Goal: Transaction & Acquisition: Book appointment/travel/reservation

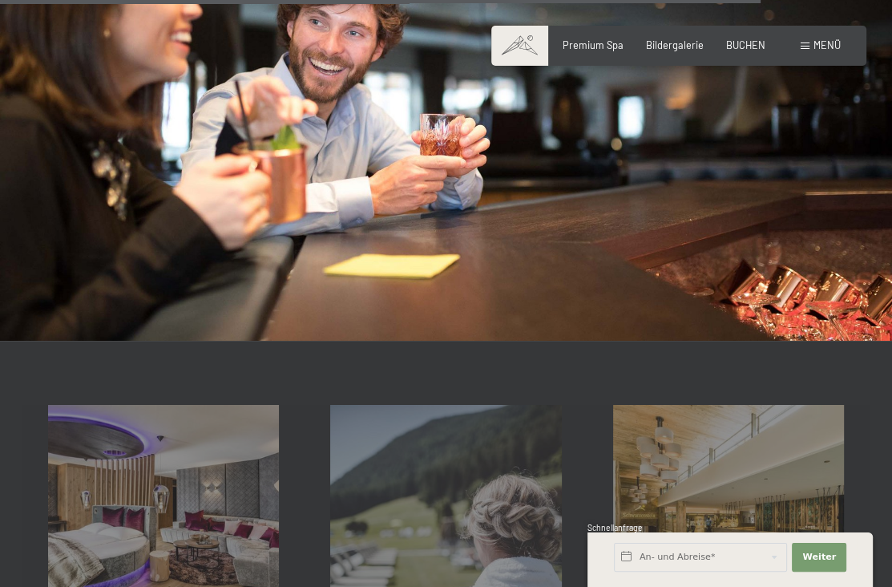
scroll to position [2004, 0]
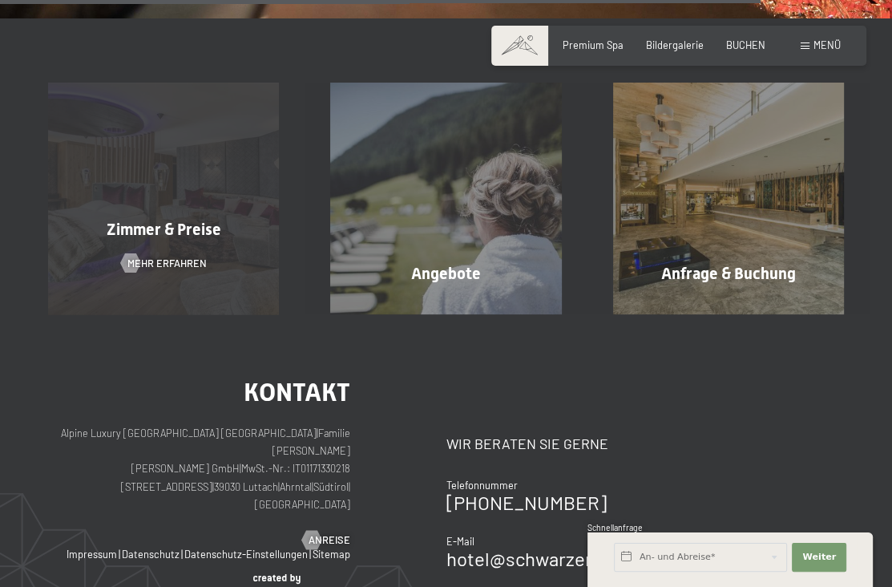
click at [140, 249] on div "Zimmer & Preise Mehr erfahren" at bounding box center [163, 198] width 282 height 231
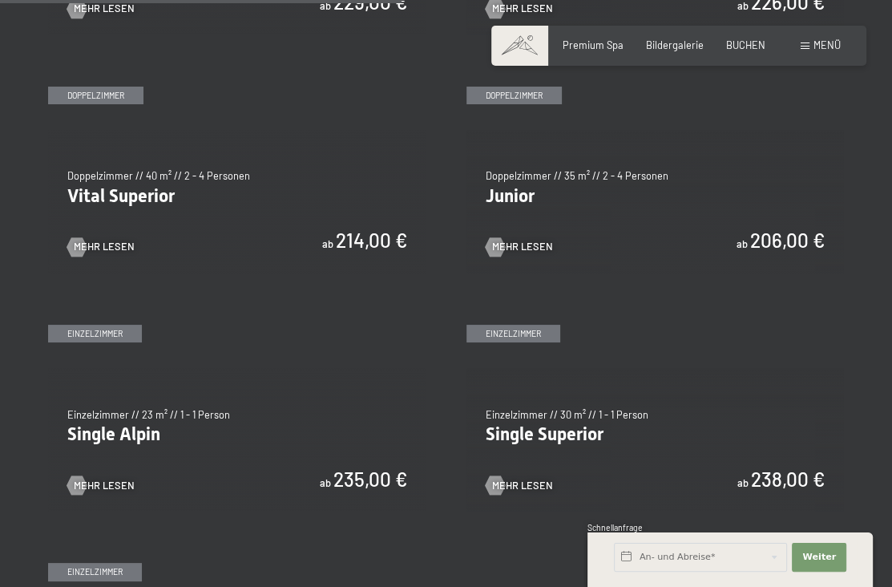
scroll to position [1603, 0]
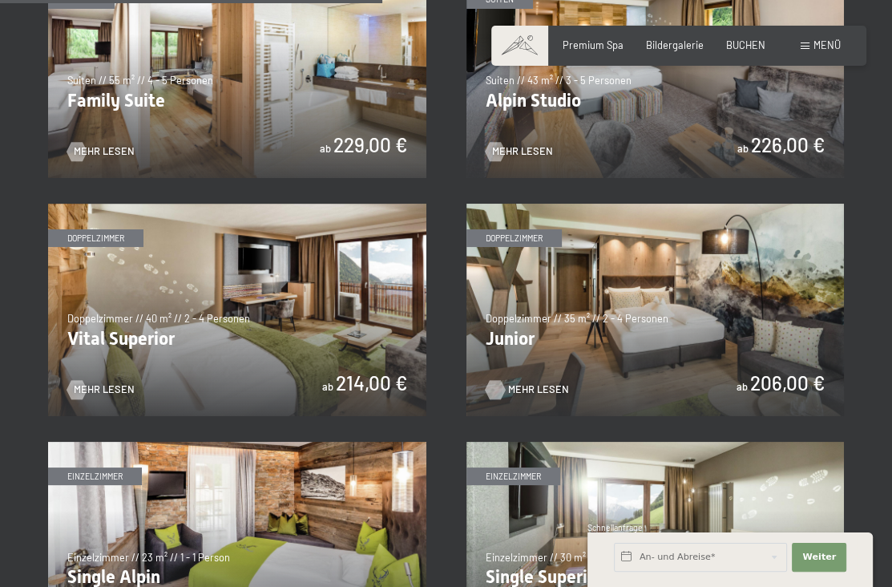
click at [516, 386] on span "Mehr Lesen" at bounding box center [538, 389] width 61 height 14
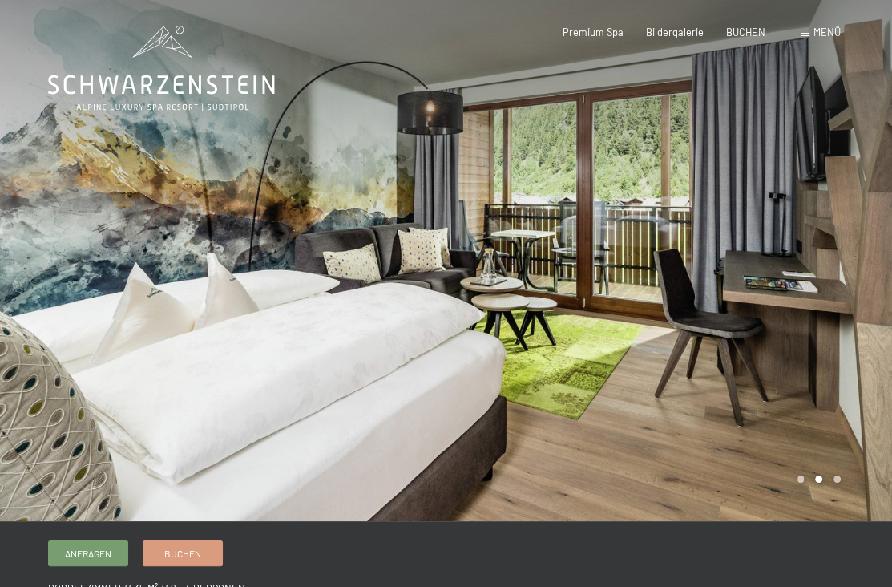
click at [862, 237] on div at bounding box center [669, 260] width 446 height 521
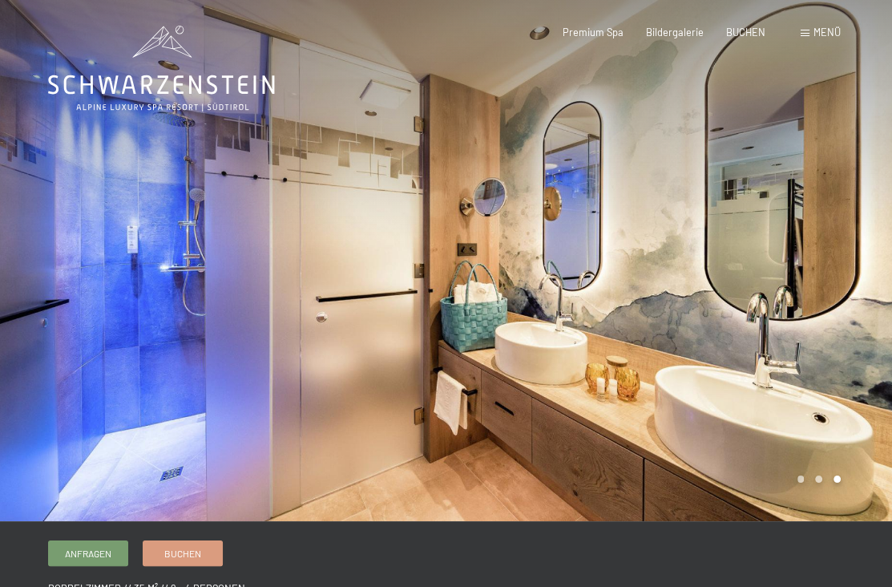
click at [861, 235] on div at bounding box center [669, 260] width 446 height 521
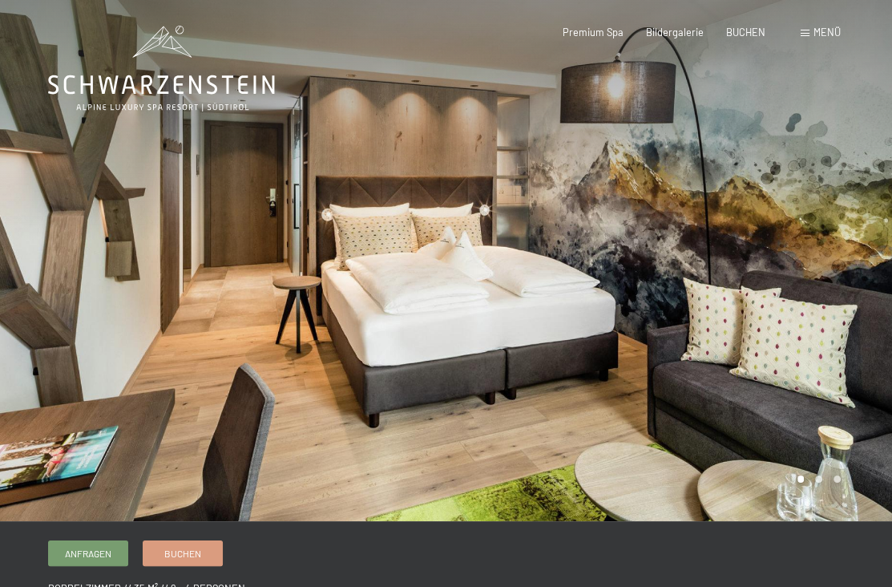
click at [861, 233] on div at bounding box center [669, 260] width 446 height 521
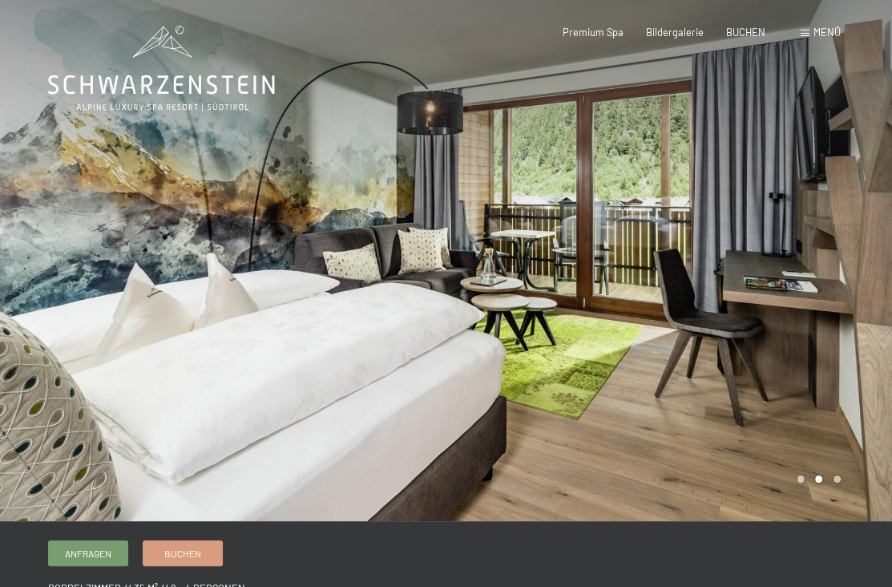
click at [861, 232] on div at bounding box center [669, 260] width 446 height 521
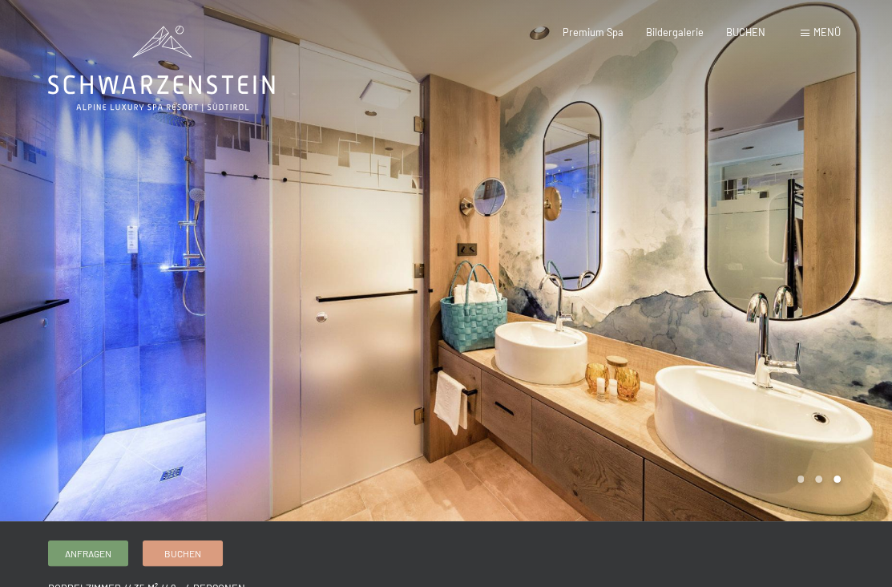
click at [861, 232] on div at bounding box center [669, 260] width 446 height 521
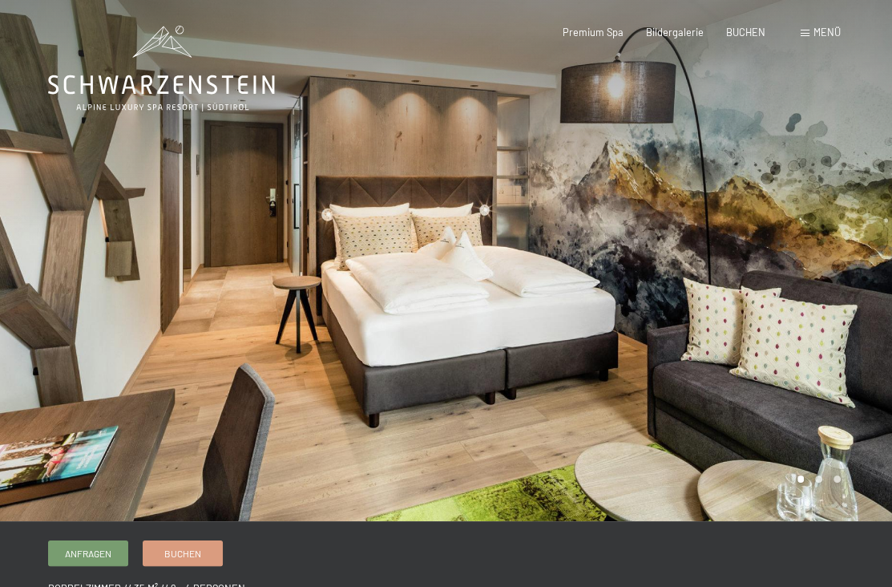
click at [861, 232] on div at bounding box center [669, 260] width 446 height 521
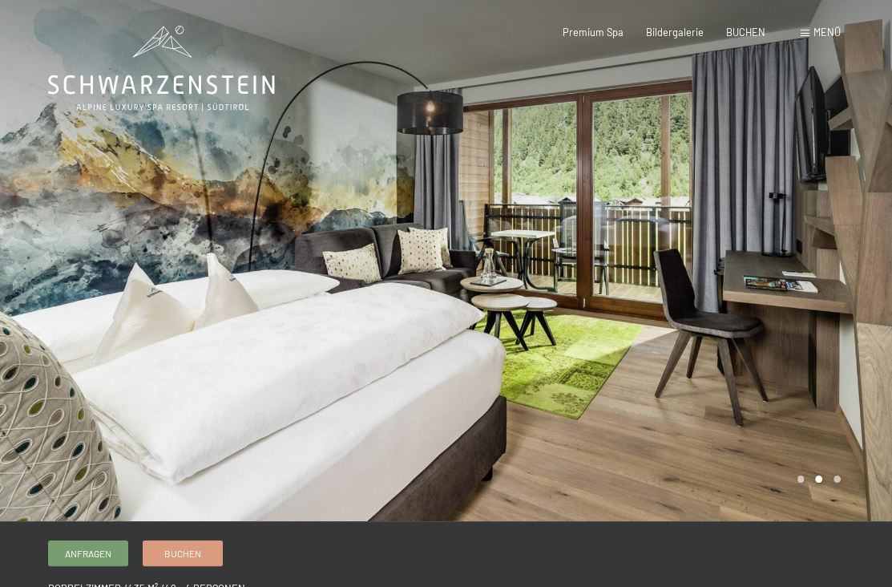
click at [861, 232] on div at bounding box center [669, 260] width 446 height 521
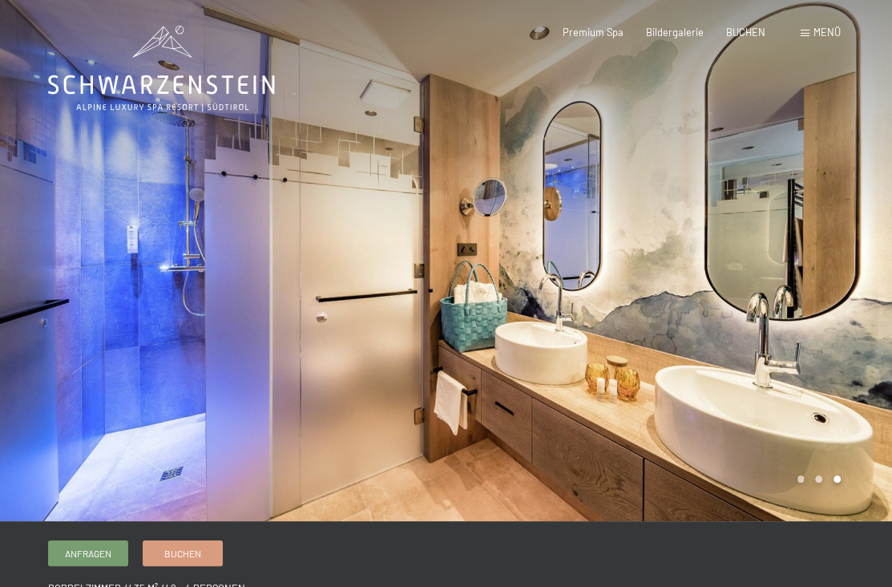
click at [861, 232] on div at bounding box center [669, 260] width 446 height 521
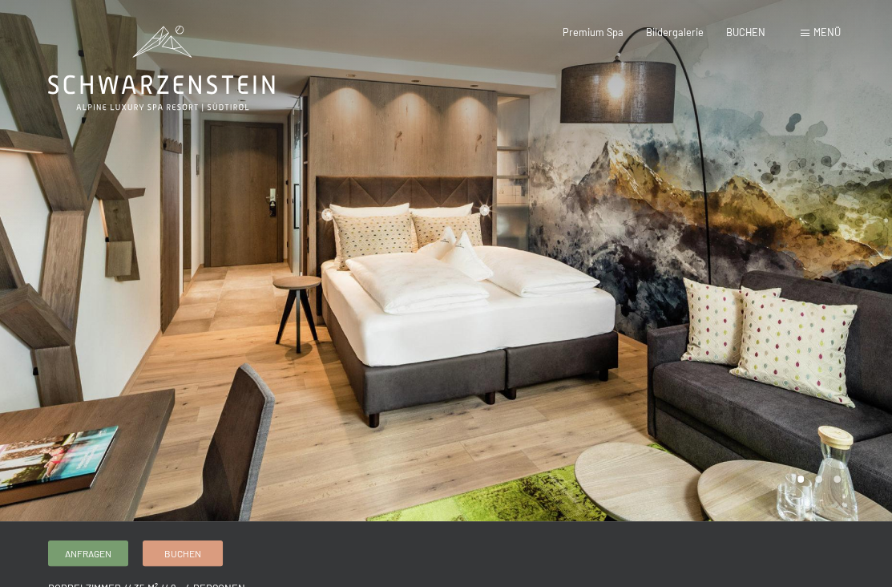
click at [861, 232] on div at bounding box center [669, 260] width 446 height 521
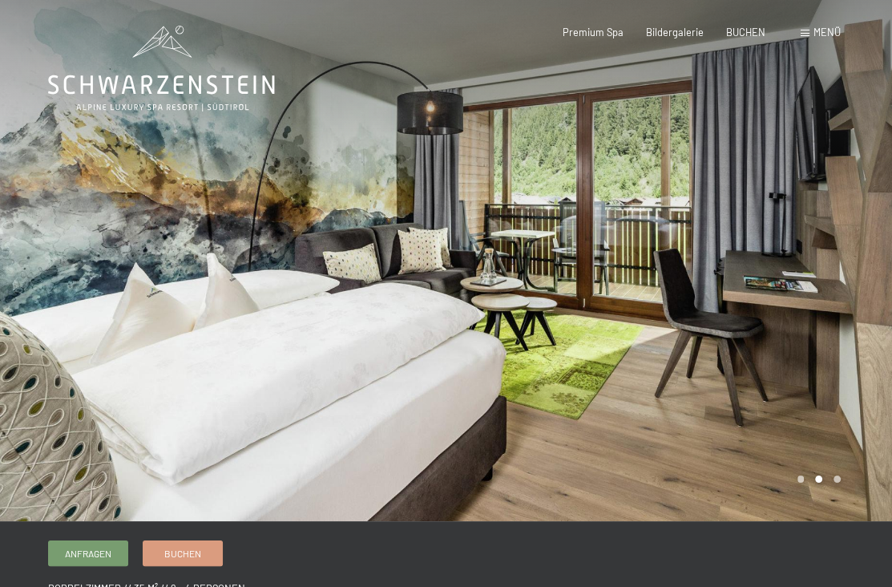
click at [858, 232] on div at bounding box center [669, 260] width 446 height 521
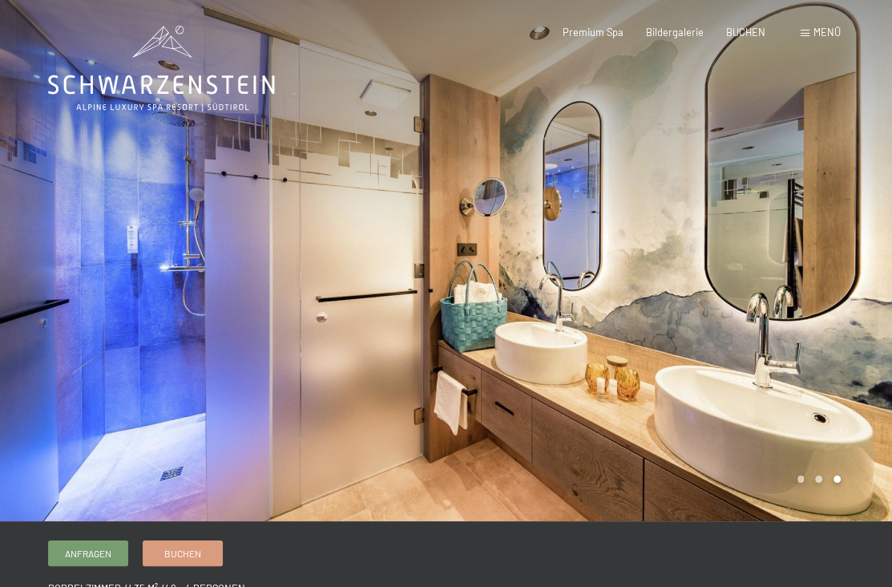
click at [818, 31] on span "Menü" at bounding box center [826, 32] width 27 height 13
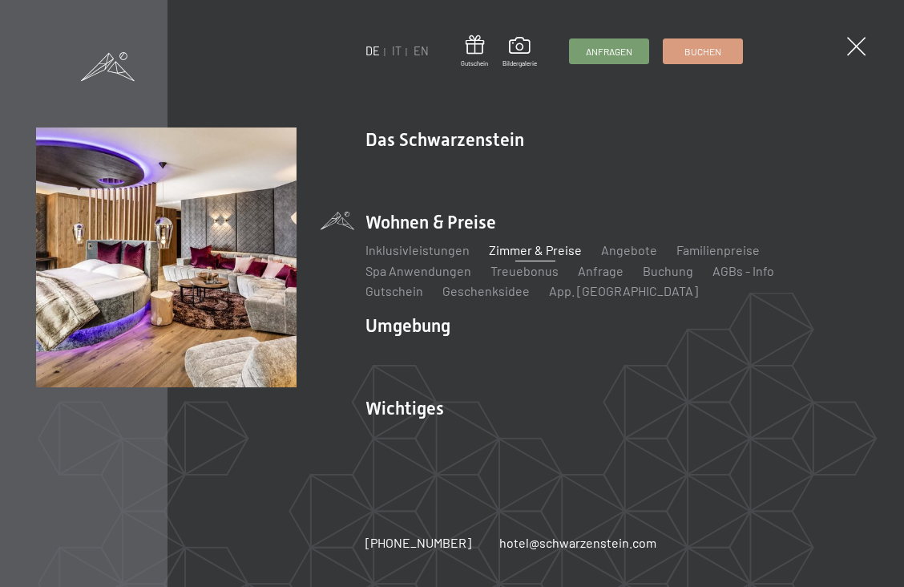
click at [540, 250] on link "Zimmer & Preise" at bounding box center [535, 249] width 93 height 15
click at [506, 249] on link "Zimmer & Preise" at bounding box center [535, 249] width 93 height 15
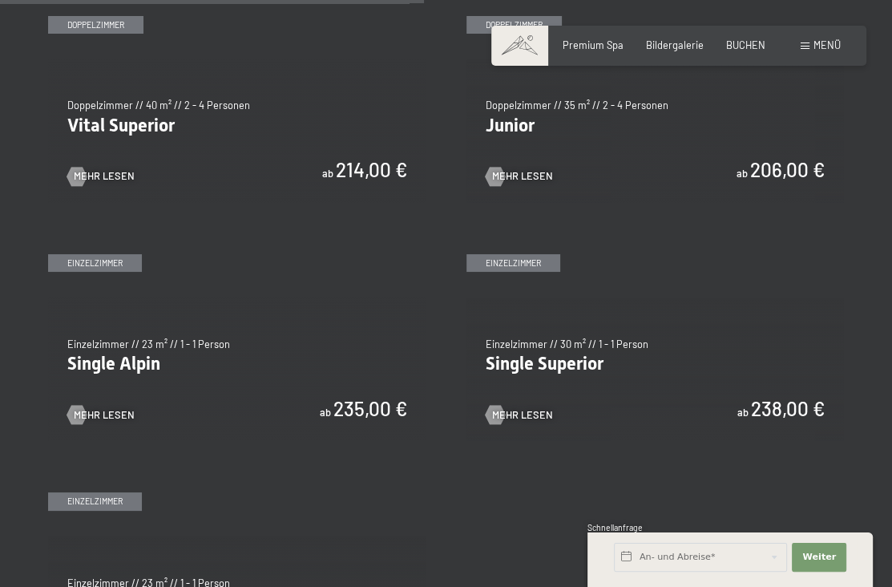
scroll to position [1683, 0]
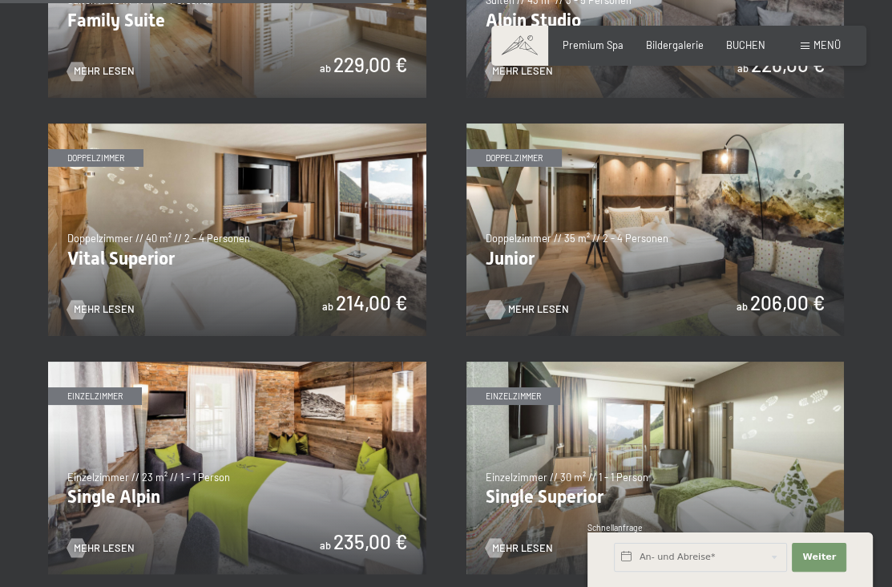
click at [494, 305] on div at bounding box center [495, 309] width 11 height 19
click at [491, 304] on div at bounding box center [495, 309] width 11 height 19
click at [245, 220] on img at bounding box center [237, 229] width 378 height 212
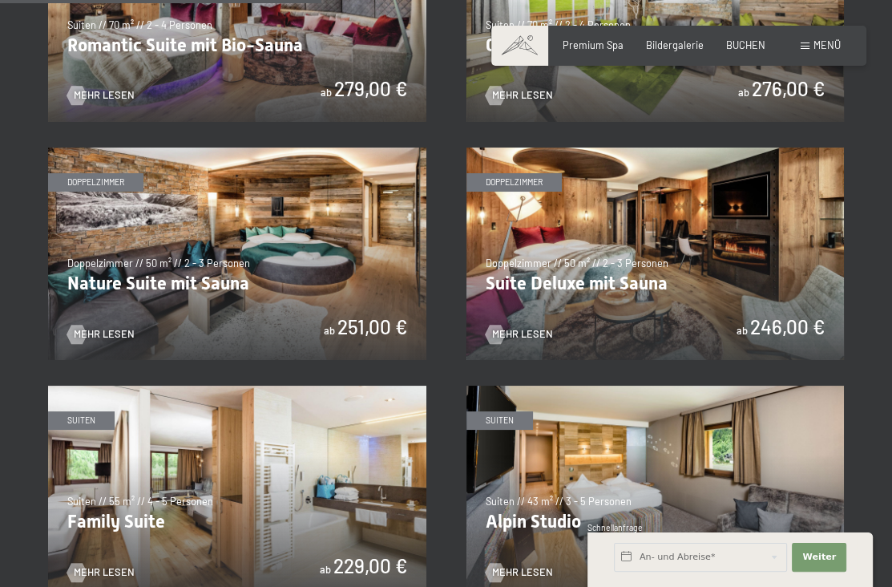
scroll to position [962, 0]
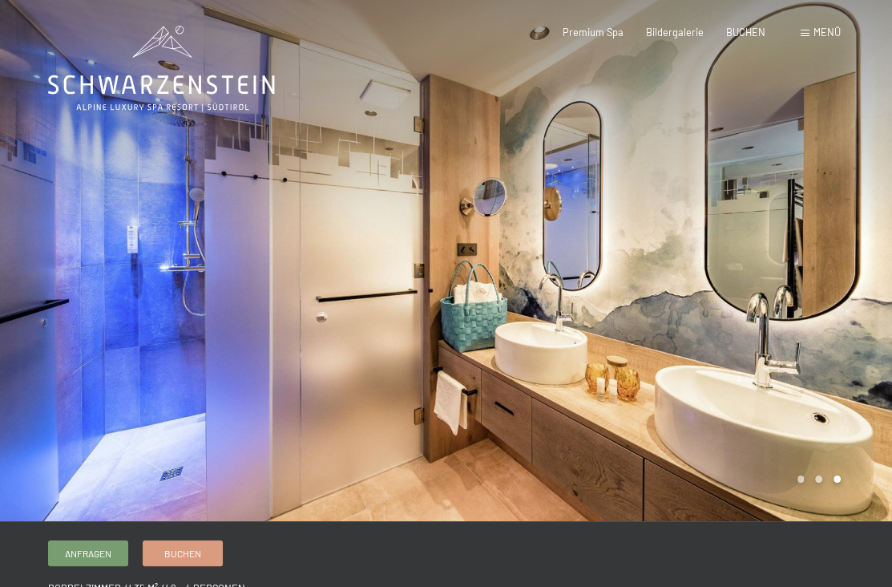
click at [805, 268] on div at bounding box center [669, 260] width 446 height 521
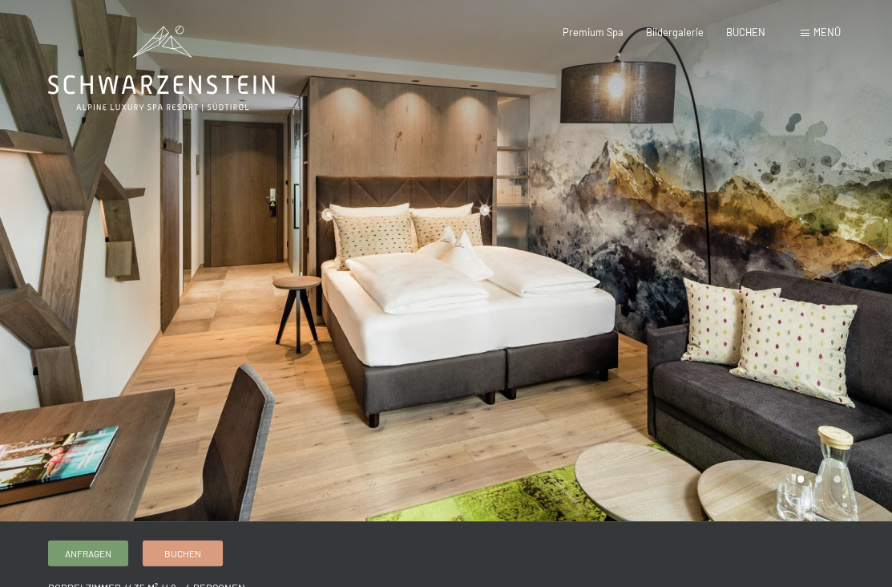
click at [803, 268] on div at bounding box center [669, 260] width 446 height 521
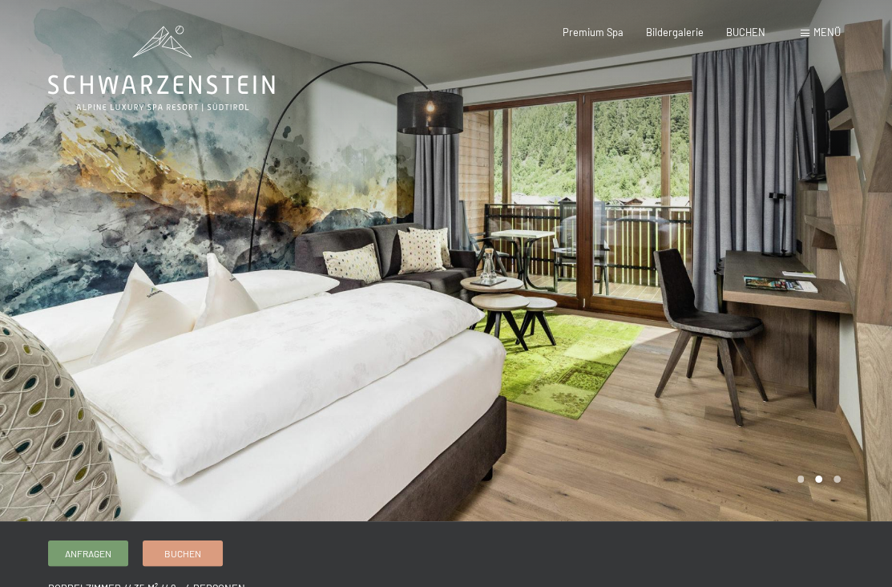
click at [803, 268] on div at bounding box center [669, 260] width 446 height 521
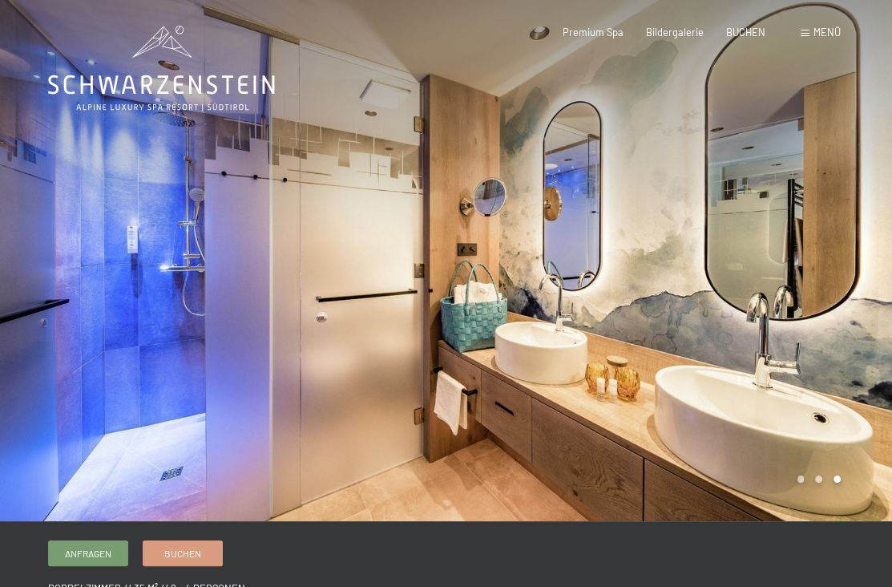
click at [803, 268] on div at bounding box center [669, 260] width 446 height 521
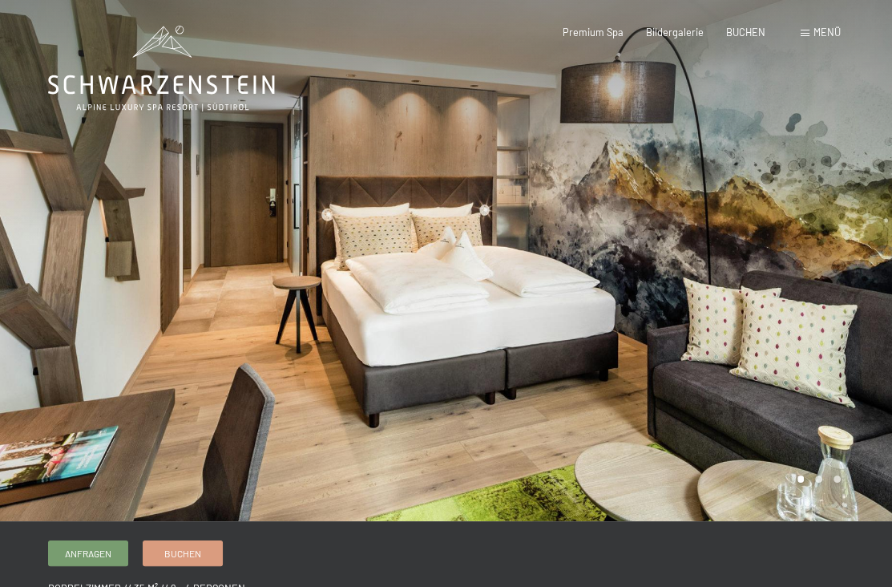
click at [803, 268] on div at bounding box center [669, 260] width 446 height 521
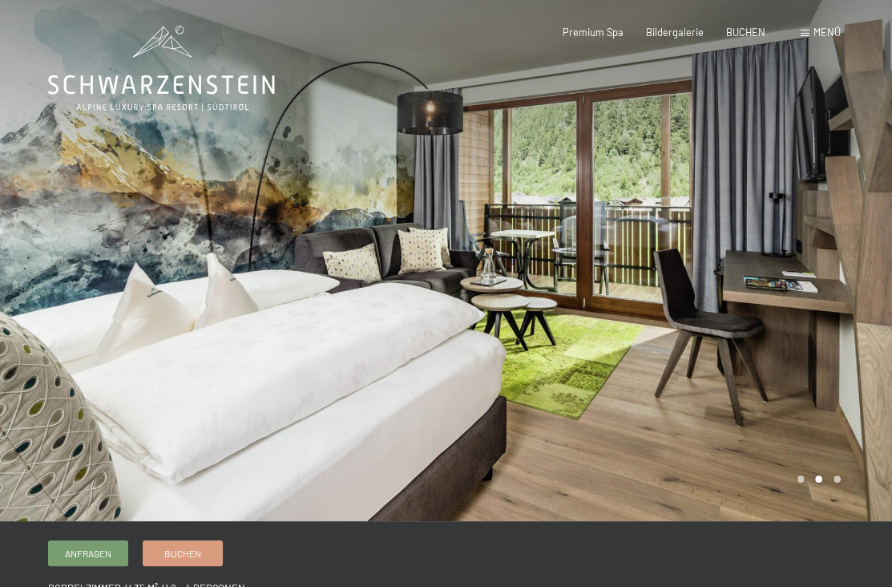
click at [803, 268] on div at bounding box center [669, 260] width 446 height 521
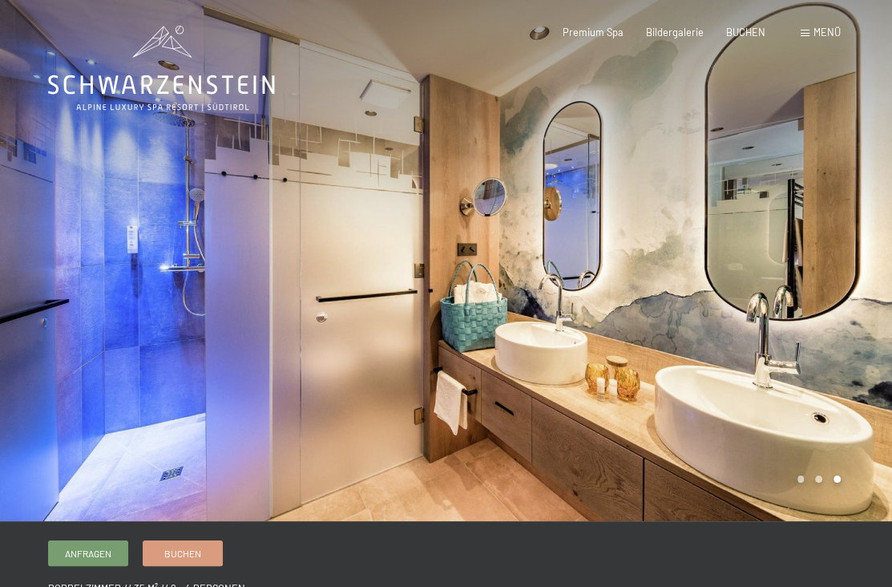
click at [803, 268] on div at bounding box center [669, 260] width 446 height 521
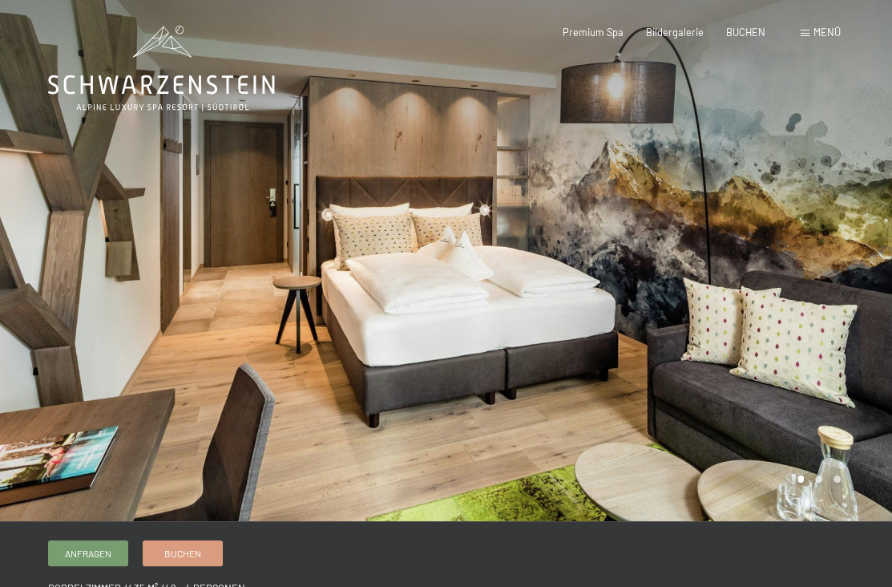
click at [803, 268] on div at bounding box center [669, 260] width 446 height 521
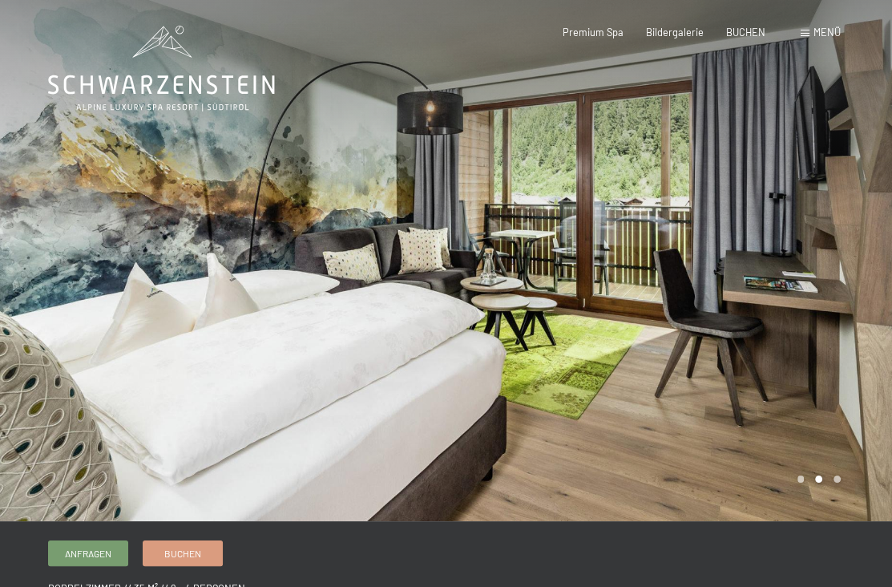
click at [803, 268] on div at bounding box center [669, 260] width 446 height 521
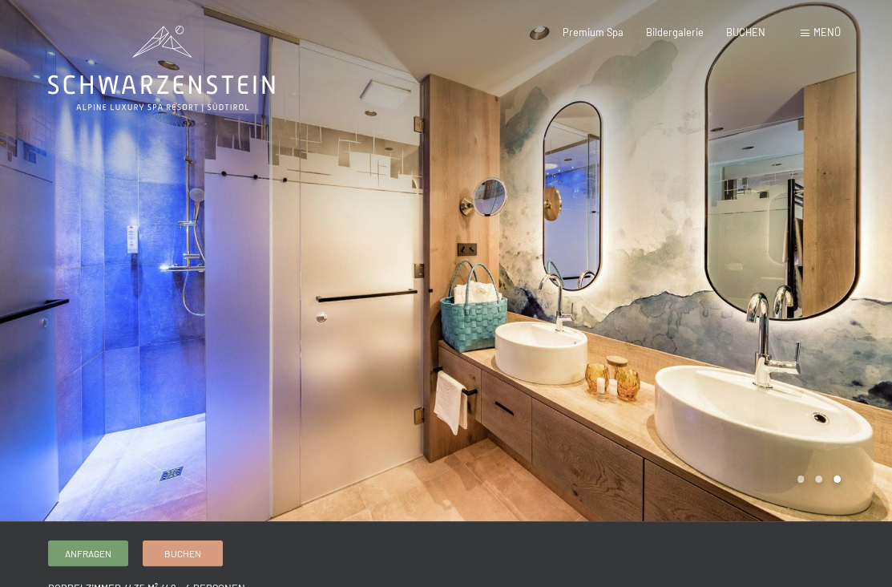
click at [803, 268] on div at bounding box center [669, 260] width 446 height 521
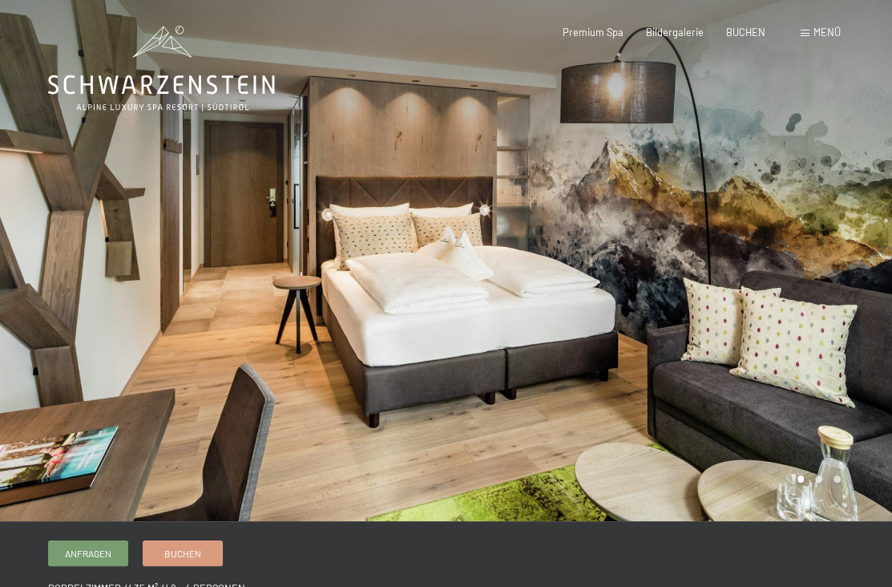
click at [803, 268] on div at bounding box center [669, 260] width 446 height 521
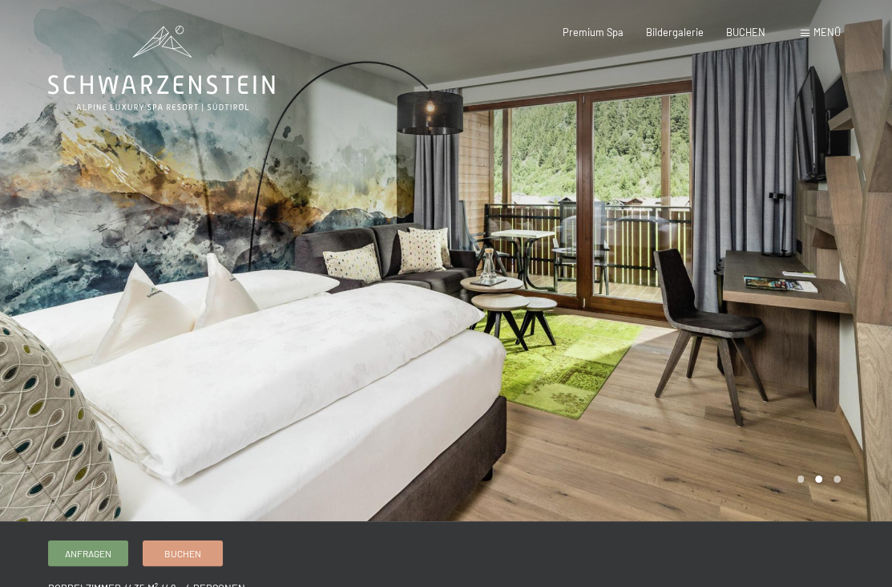
click at [803, 268] on div at bounding box center [669, 260] width 446 height 521
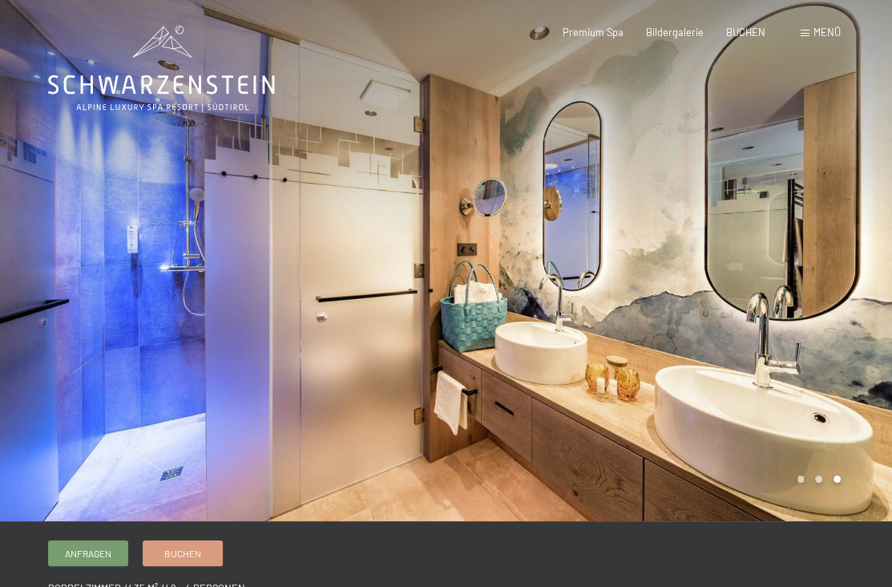
click at [803, 268] on div at bounding box center [669, 260] width 446 height 521
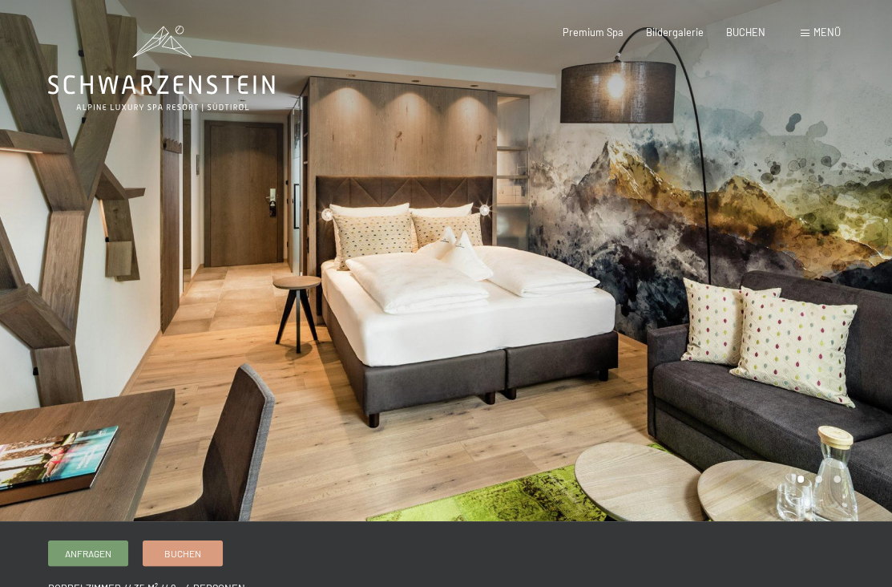
click at [803, 268] on div at bounding box center [669, 260] width 446 height 521
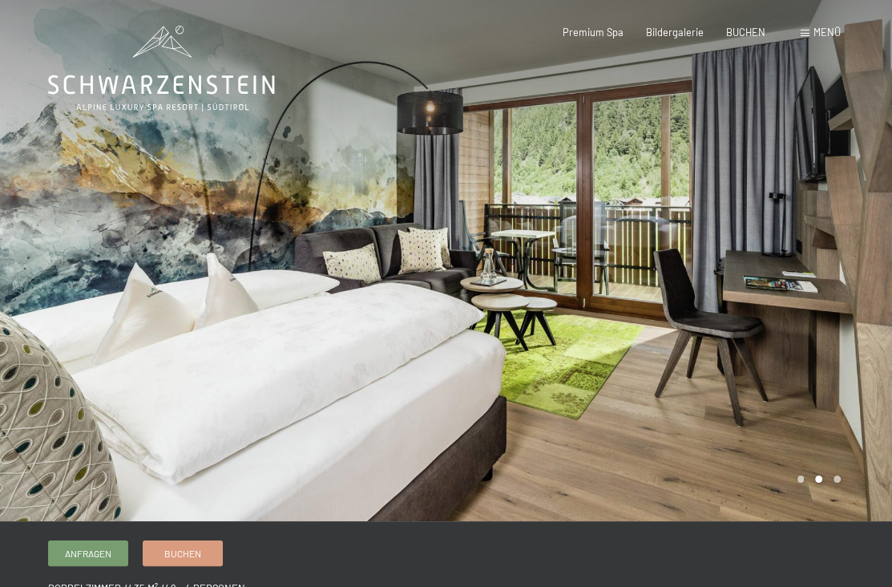
click at [803, 268] on div at bounding box center [669, 260] width 446 height 521
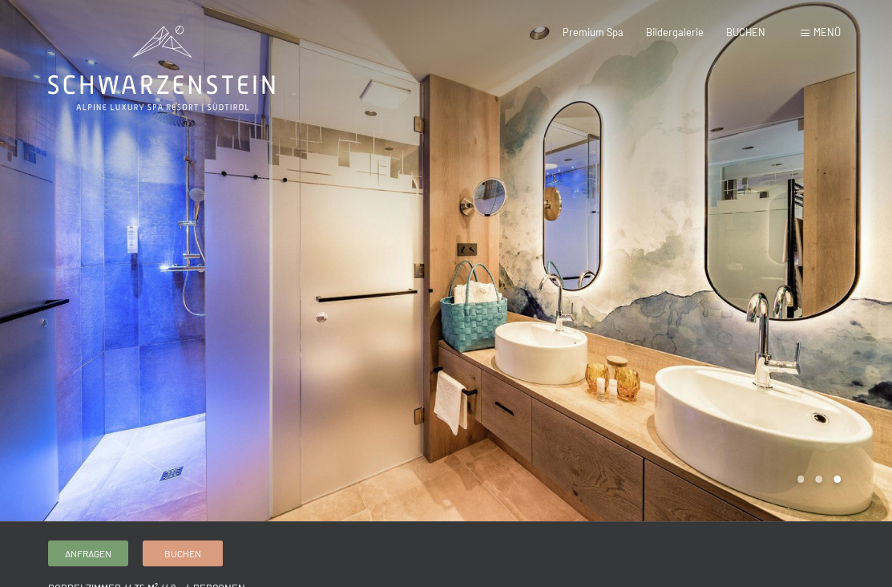
click at [801, 268] on div at bounding box center [669, 260] width 446 height 521
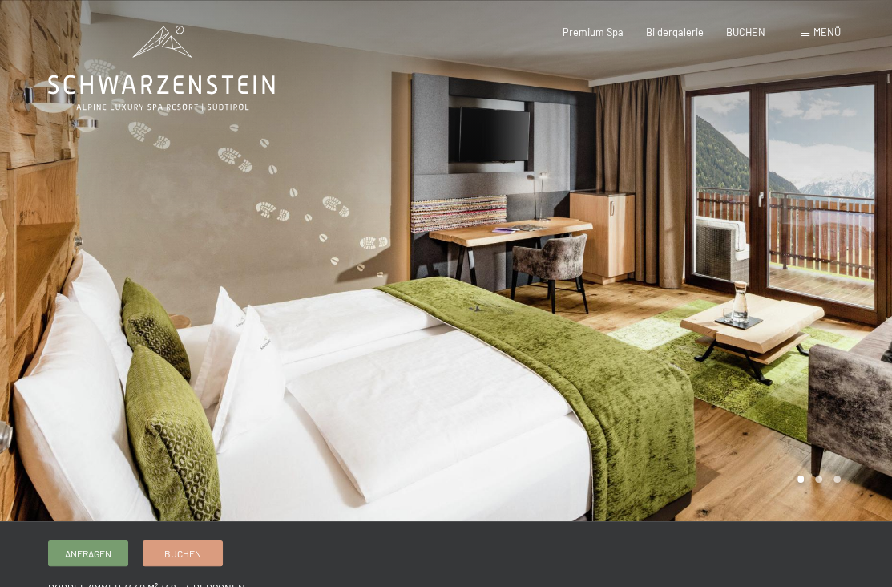
click at [845, 272] on div at bounding box center [669, 260] width 446 height 521
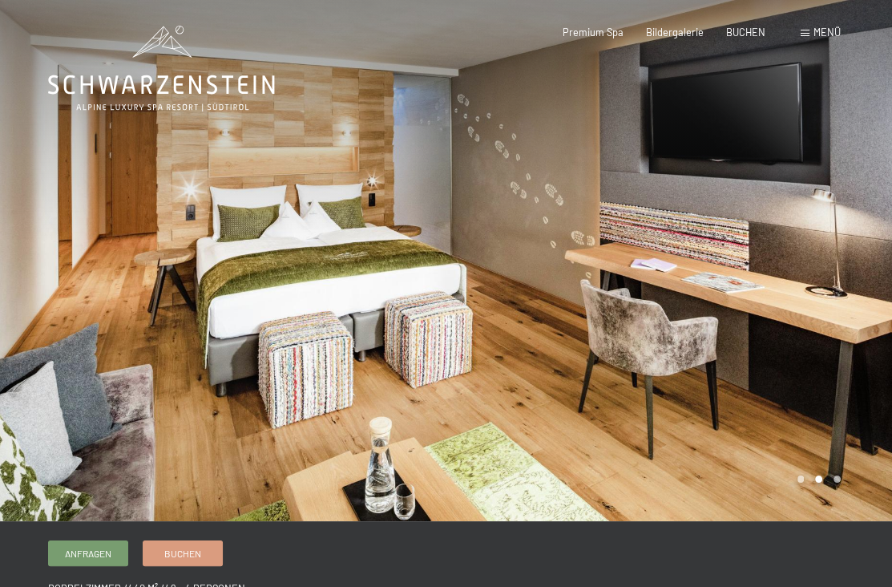
click at [856, 242] on div at bounding box center [669, 260] width 446 height 521
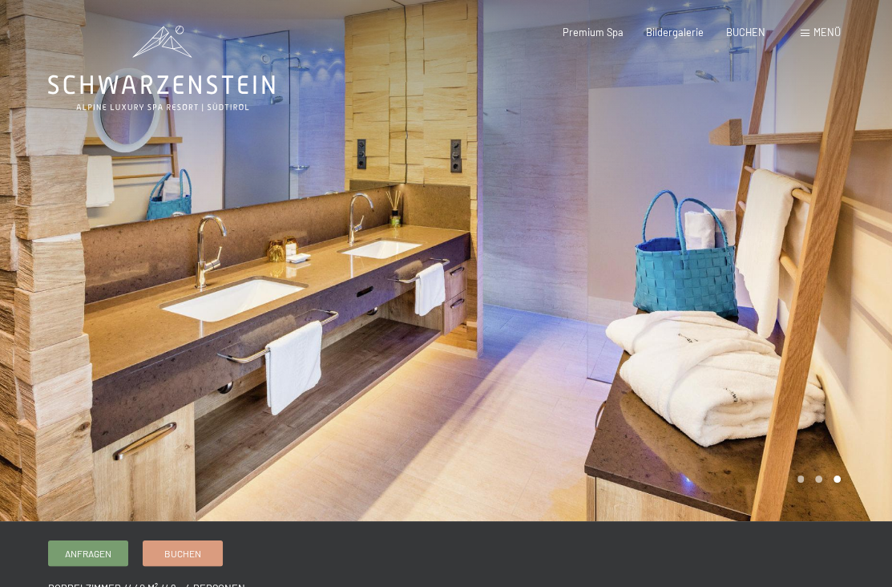
click at [856, 242] on div at bounding box center [669, 260] width 446 height 521
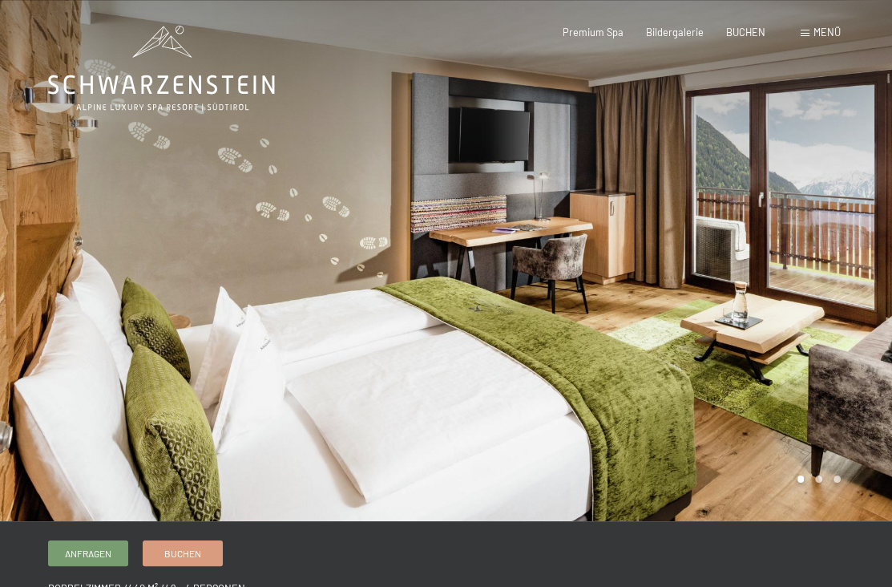
click at [856, 242] on div at bounding box center [669, 260] width 446 height 521
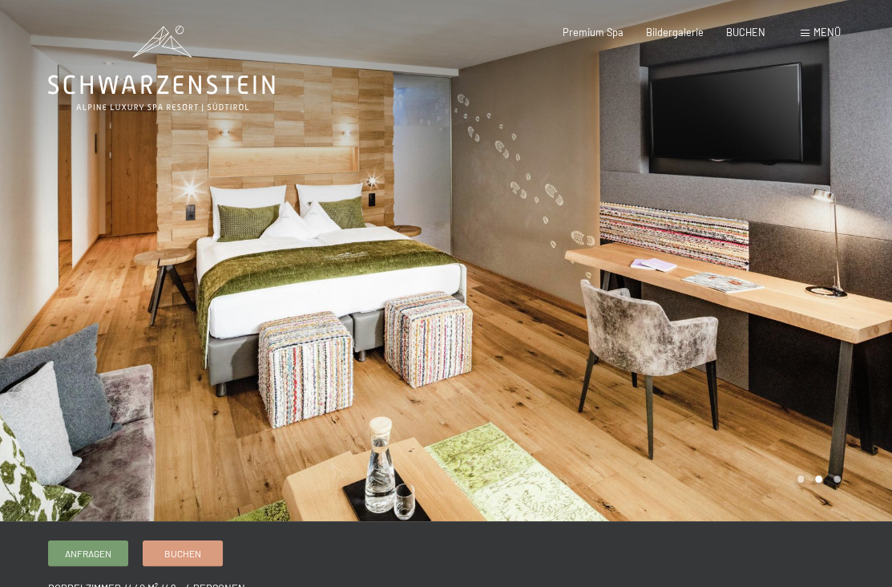
click at [856, 242] on div at bounding box center [669, 260] width 446 height 521
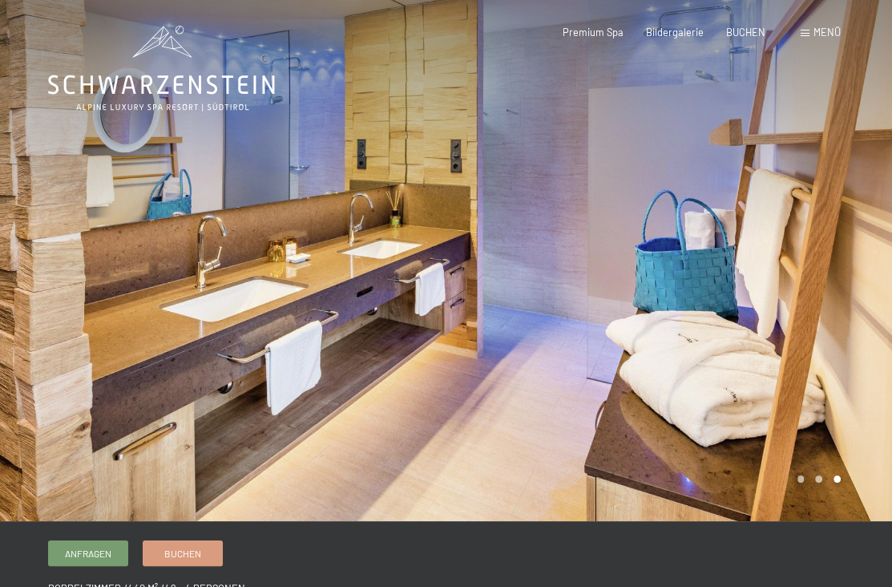
click at [856, 242] on div at bounding box center [669, 260] width 446 height 521
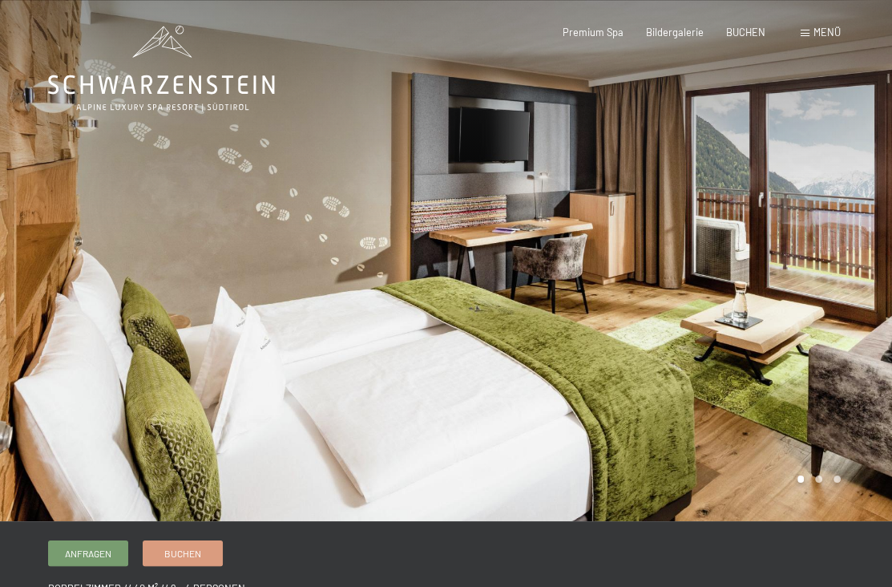
click at [856, 242] on div at bounding box center [669, 260] width 446 height 521
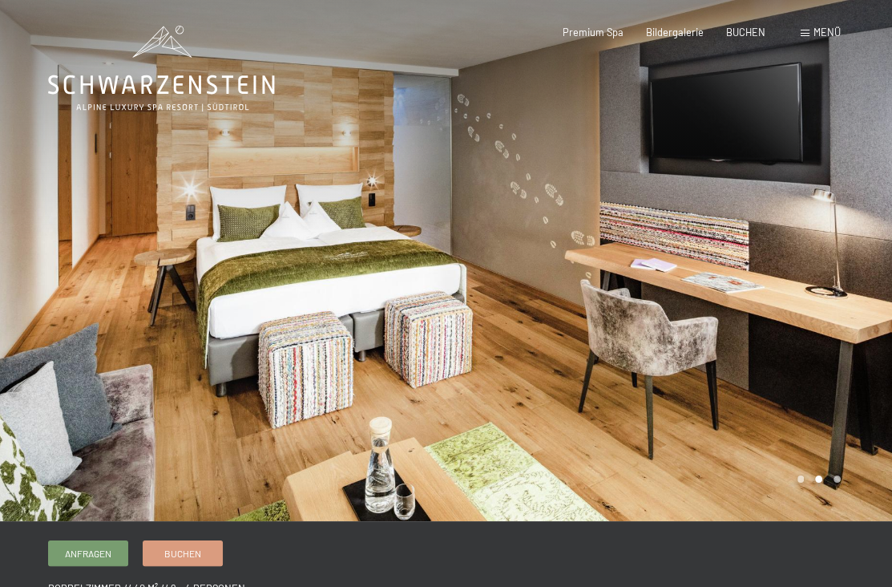
click at [856, 242] on div at bounding box center [669, 260] width 446 height 521
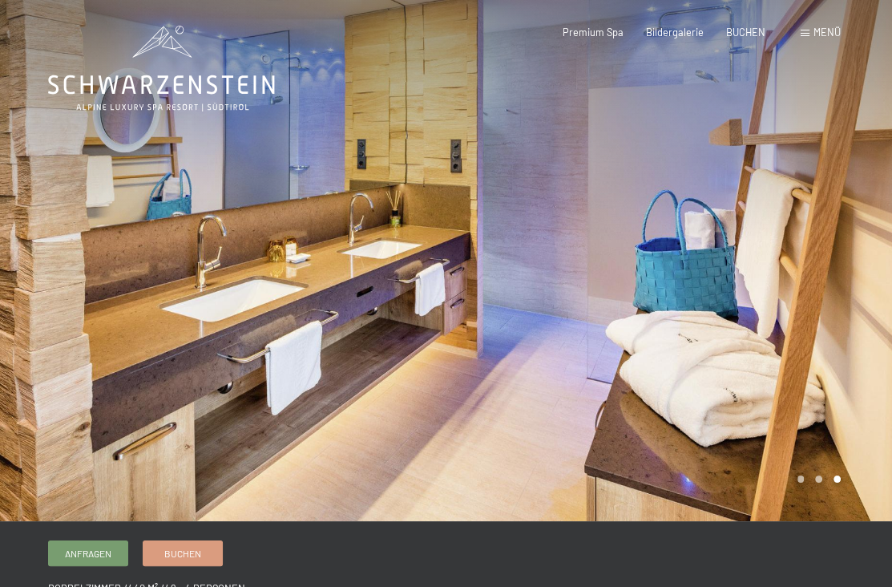
click at [856, 242] on div at bounding box center [669, 260] width 446 height 521
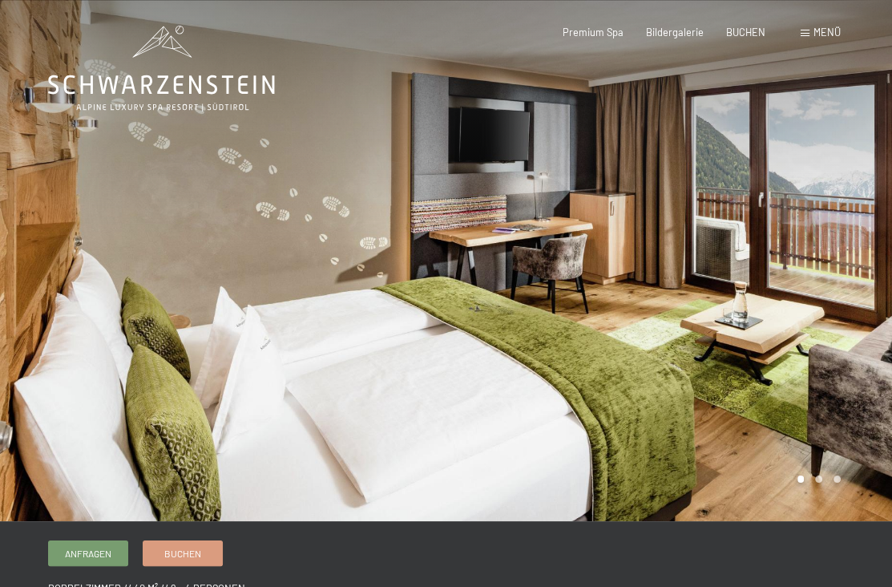
click at [856, 242] on div at bounding box center [669, 260] width 446 height 521
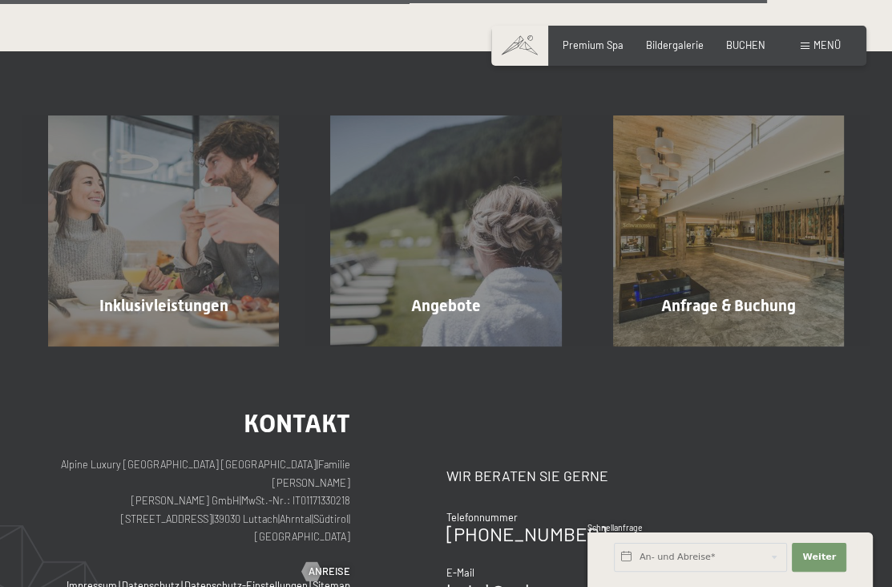
scroll to position [3446, 0]
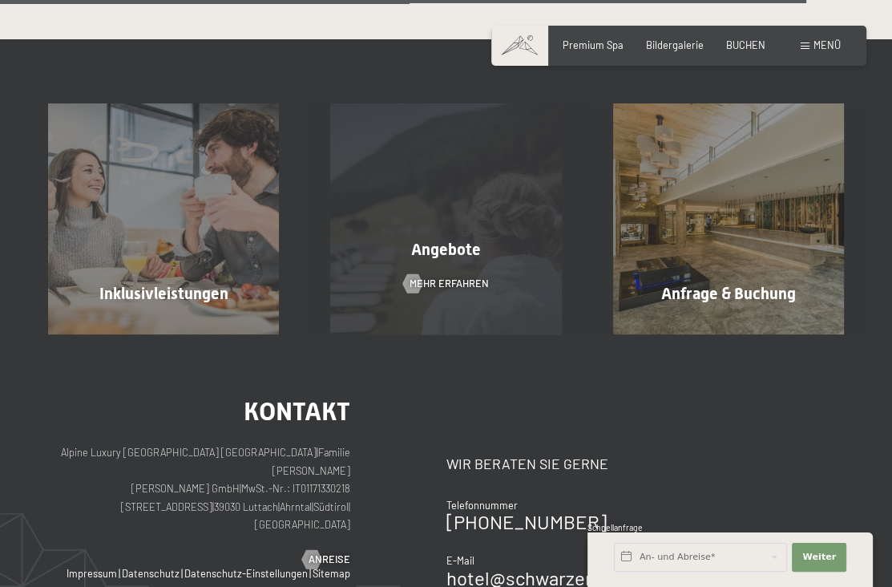
click at [453, 260] on div "Angebote Mehr erfahren" at bounding box center [446, 218] width 282 height 231
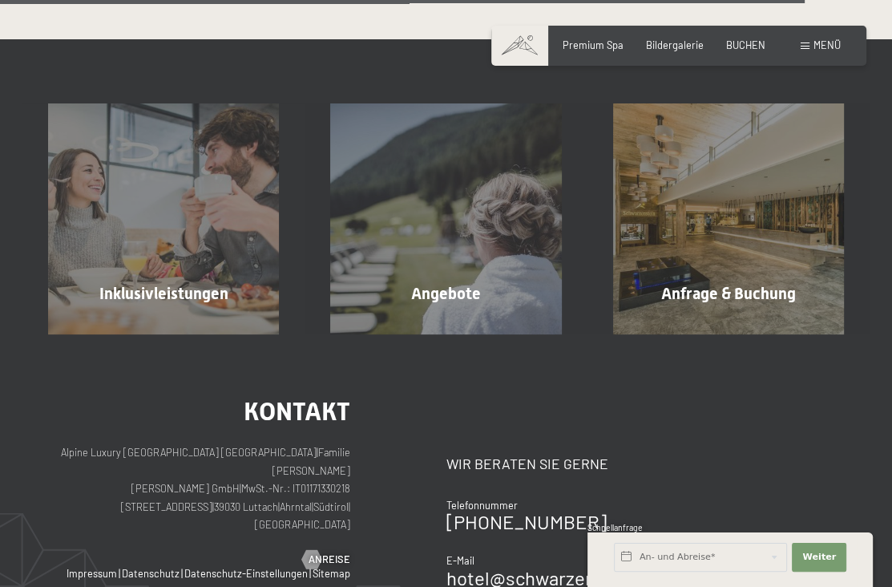
scroll to position [3126, 0]
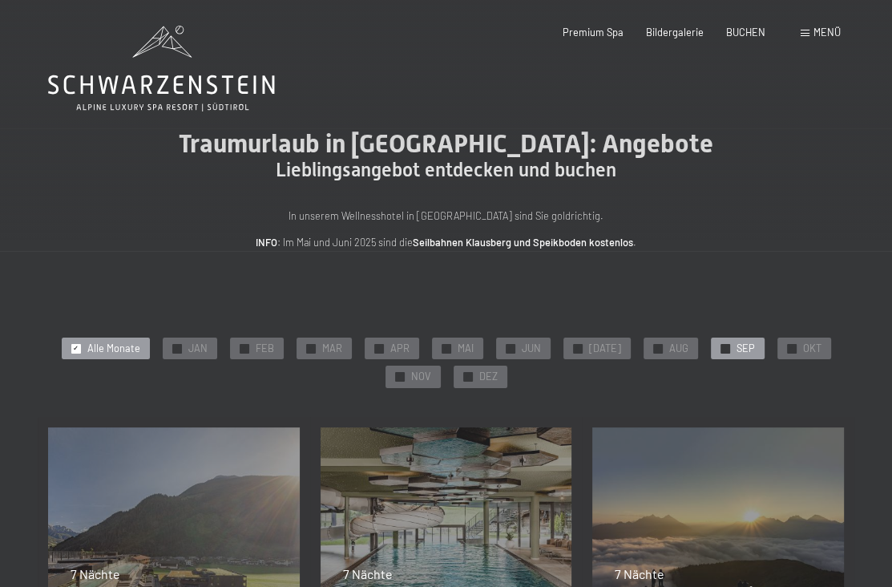
click at [724, 349] on div "✓ SEP" at bounding box center [738, 348] width 54 height 22
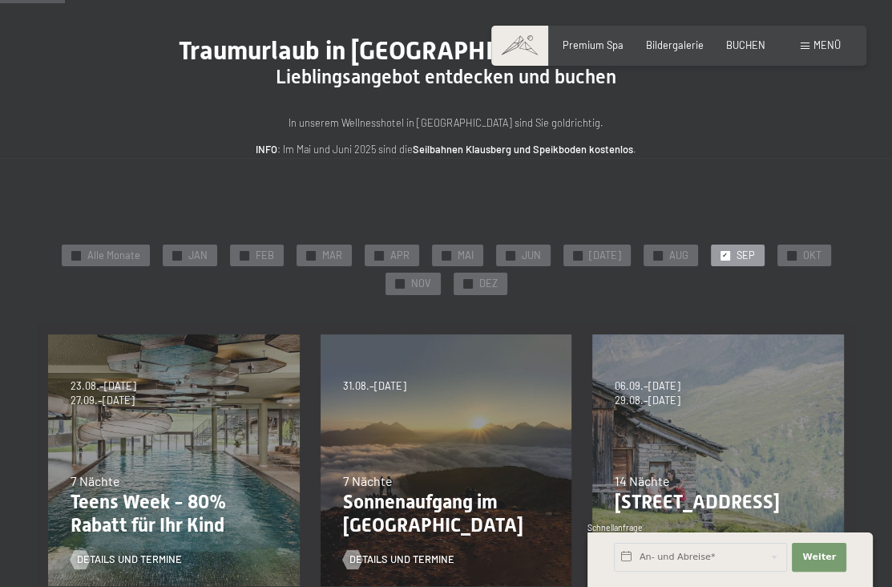
scroll to position [240, 0]
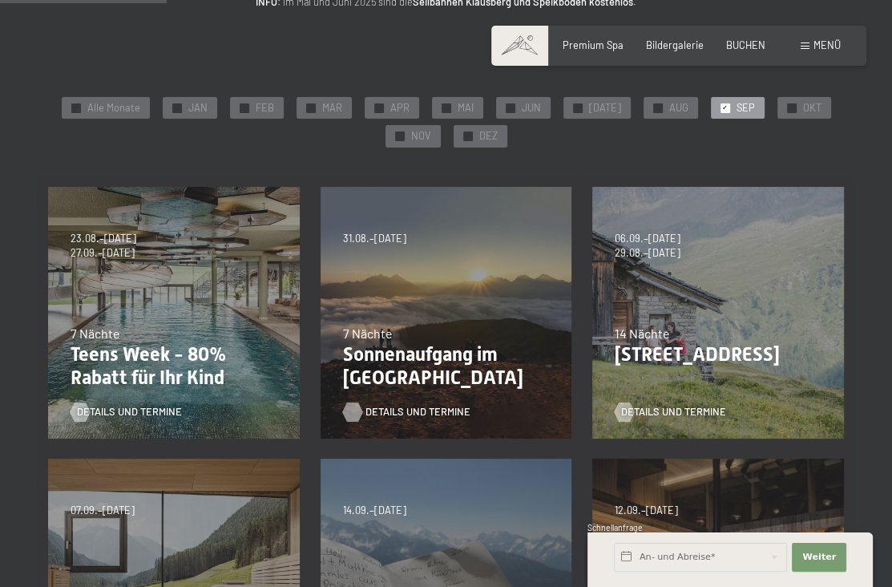
click at [407, 413] on span "Details und Termine" at bounding box center [417, 412] width 105 height 14
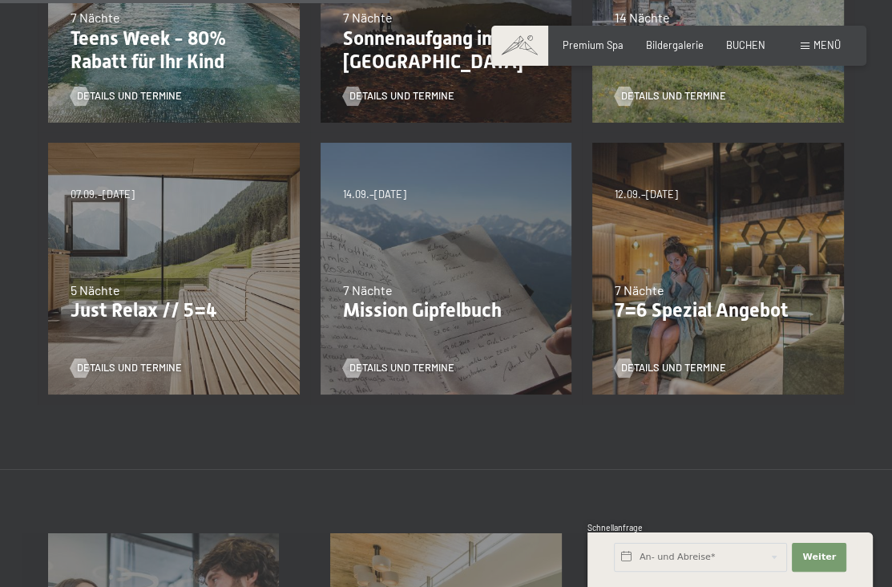
scroll to position [561, 0]
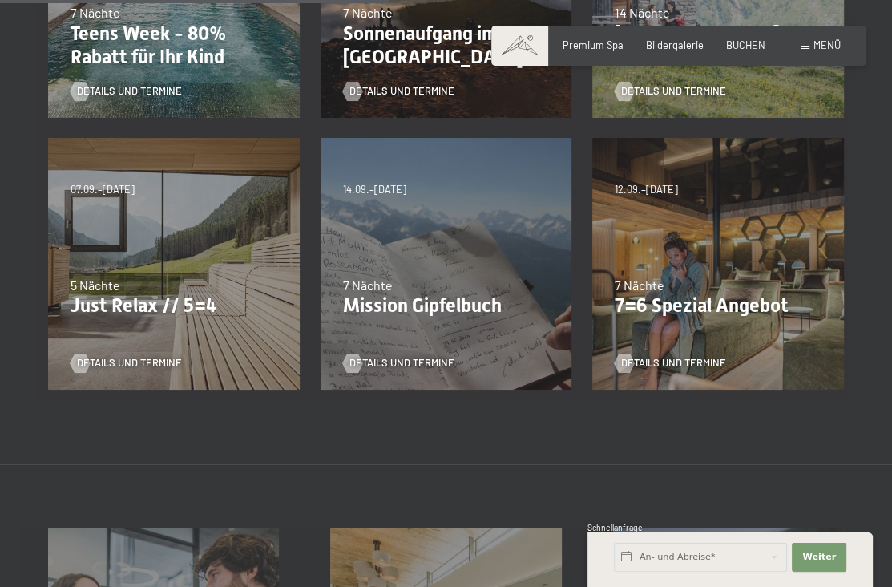
click at [368, 302] on p "Mission Gipfelbuch" at bounding box center [446, 305] width 207 height 23
click at [378, 358] on span "Details und Termine" at bounding box center [417, 363] width 105 height 14
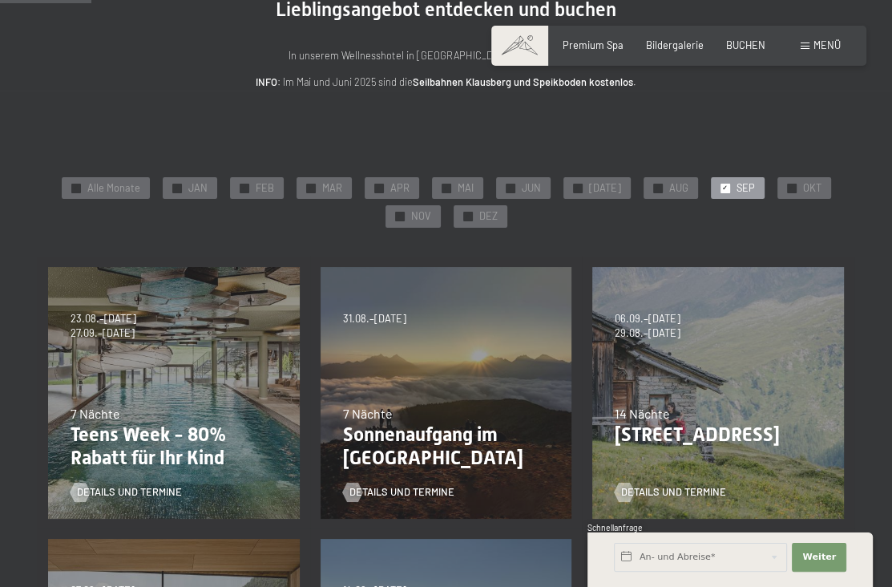
scroll to position [0, 0]
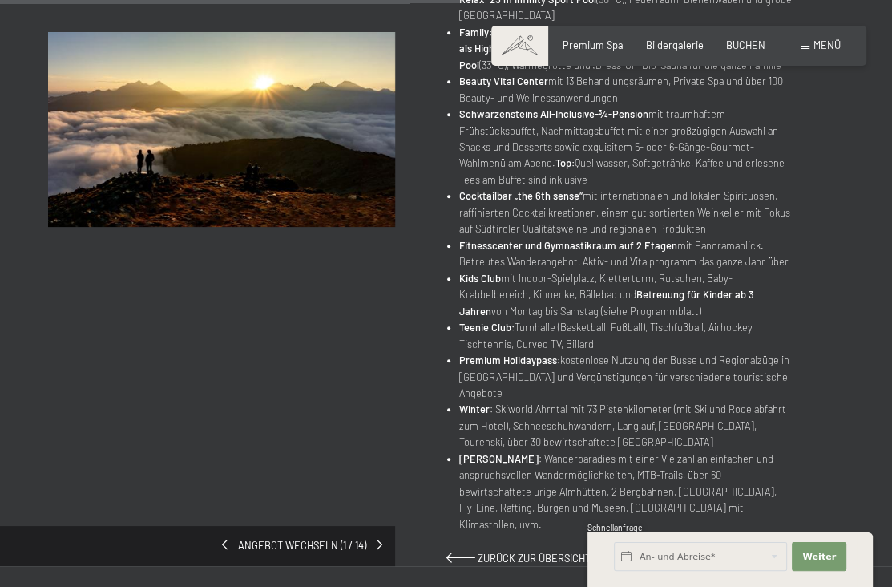
scroll to position [1202, 0]
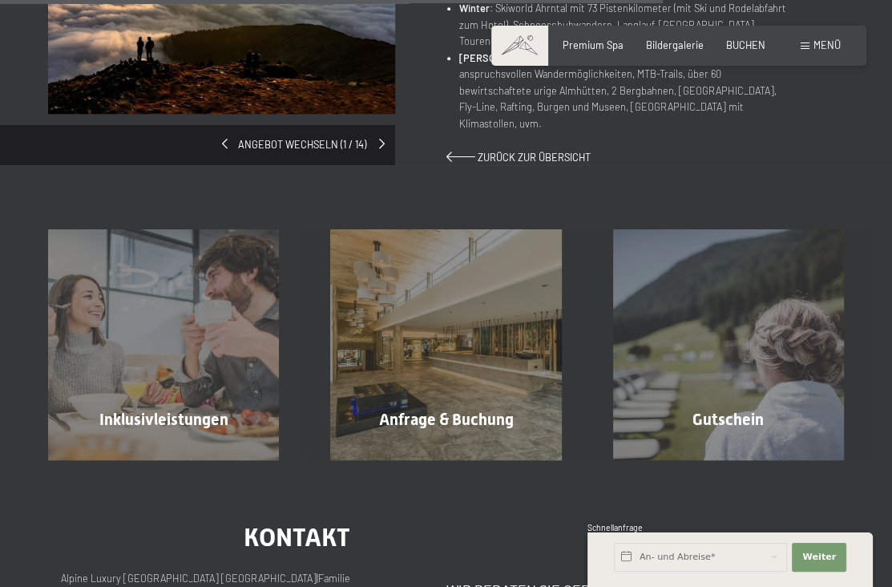
click at [380, 139] on span at bounding box center [382, 144] width 6 height 10
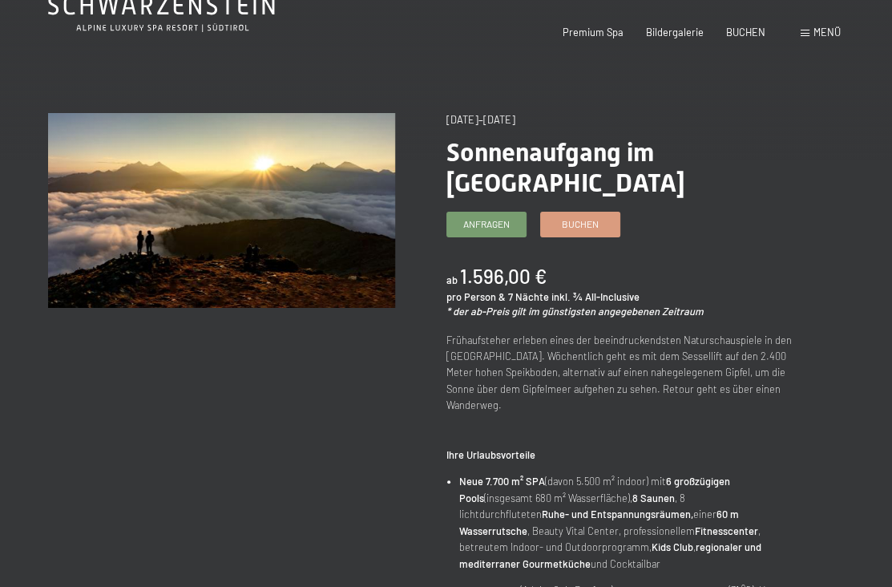
scroll to position [0, 0]
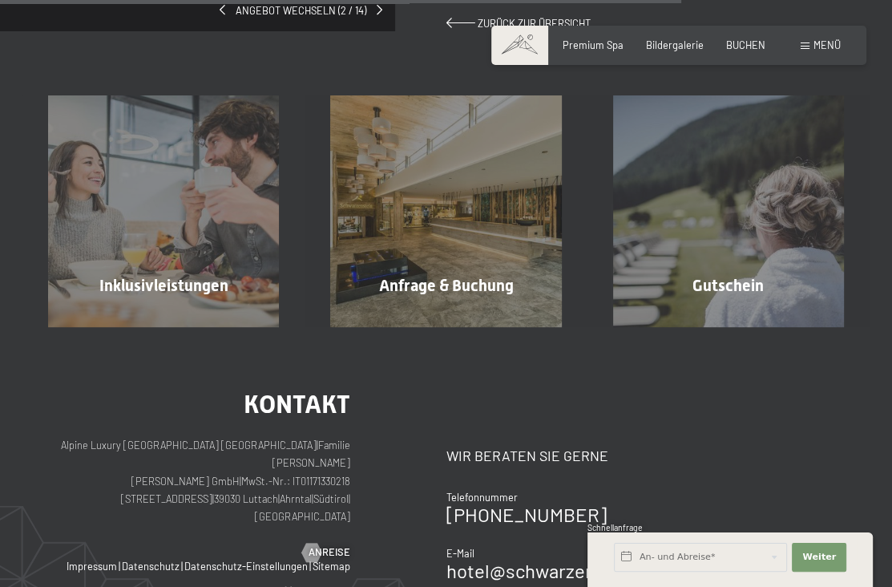
scroll to position [962, 0]
